Goal: Unclear

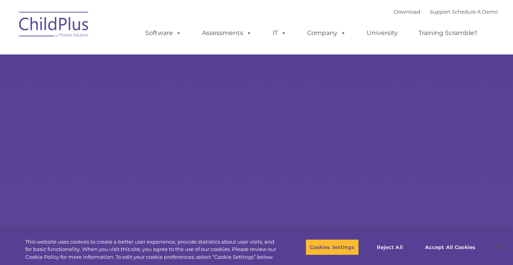
type input ""
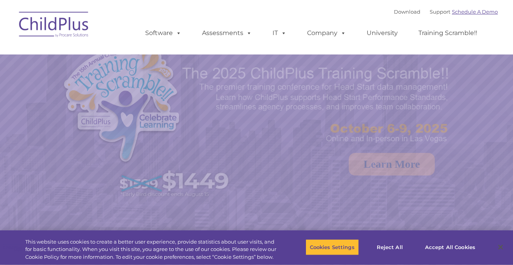
select select "MEDIUM"
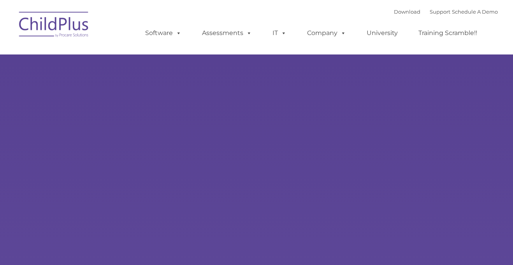
type input ""
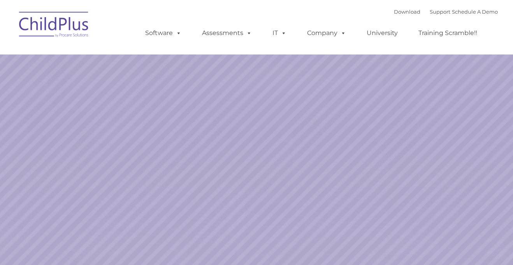
select select "MEDIUM"
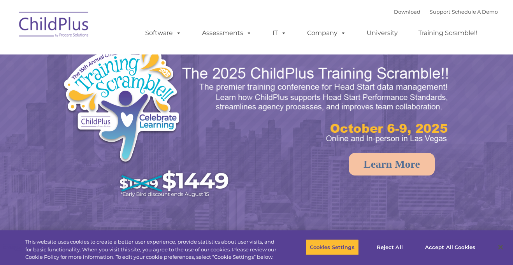
select select "MEDIUM"
